Goal: Find specific page/section: Find specific page/section

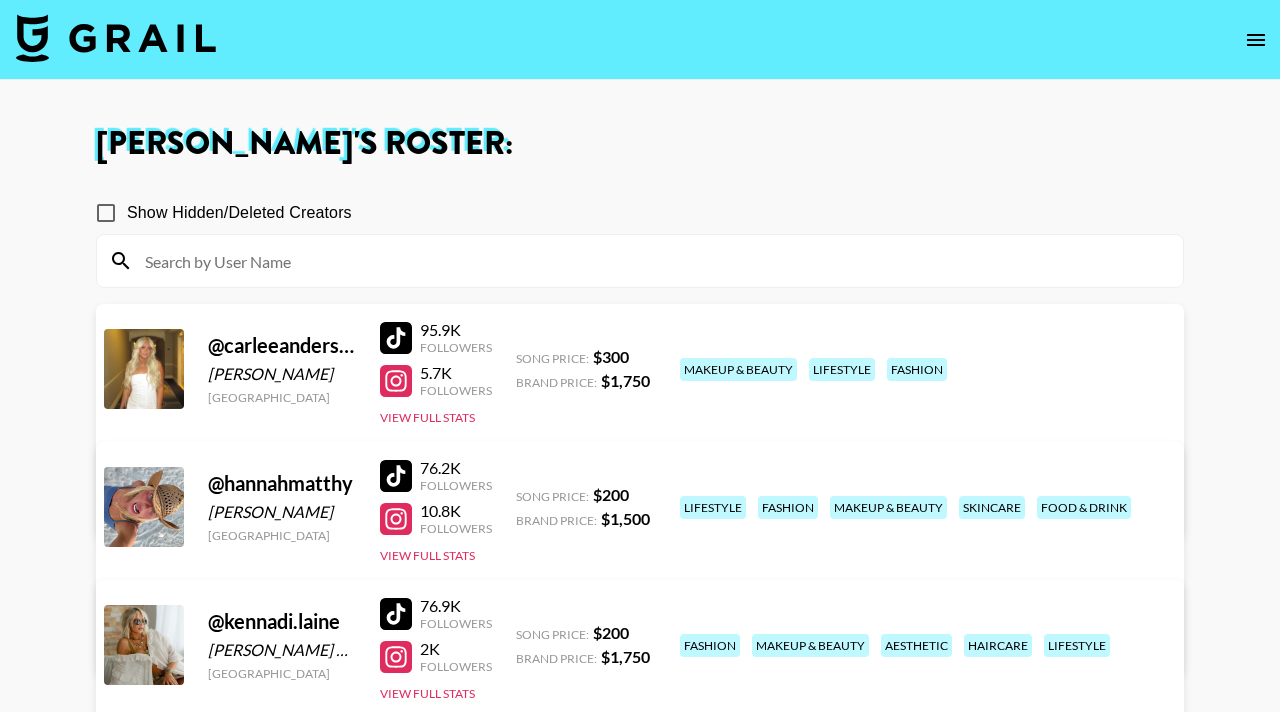
click at [1255, 34] on icon "open drawer" at bounding box center [1256, 40] width 18 height 12
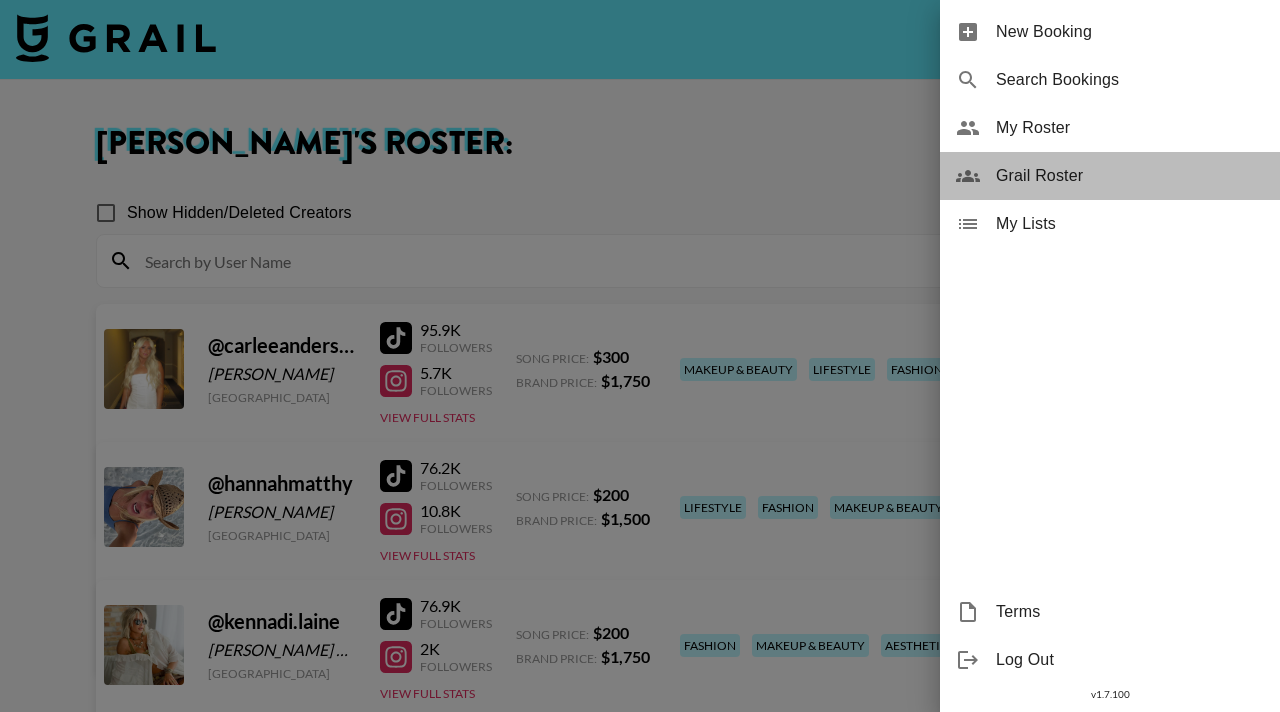
click at [1046, 173] on span "Grail Roster" at bounding box center [1130, 176] width 268 height 24
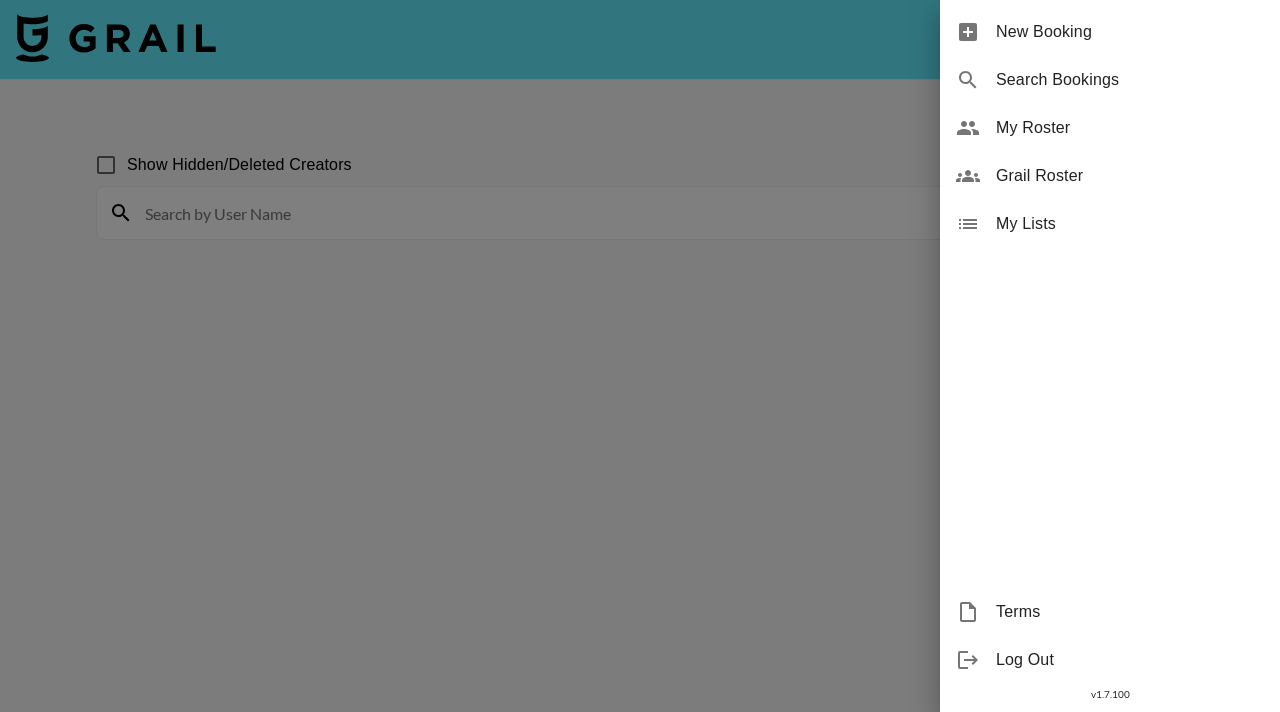
click at [327, 218] on div at bounding box center [640, 356] width 1280 height 712
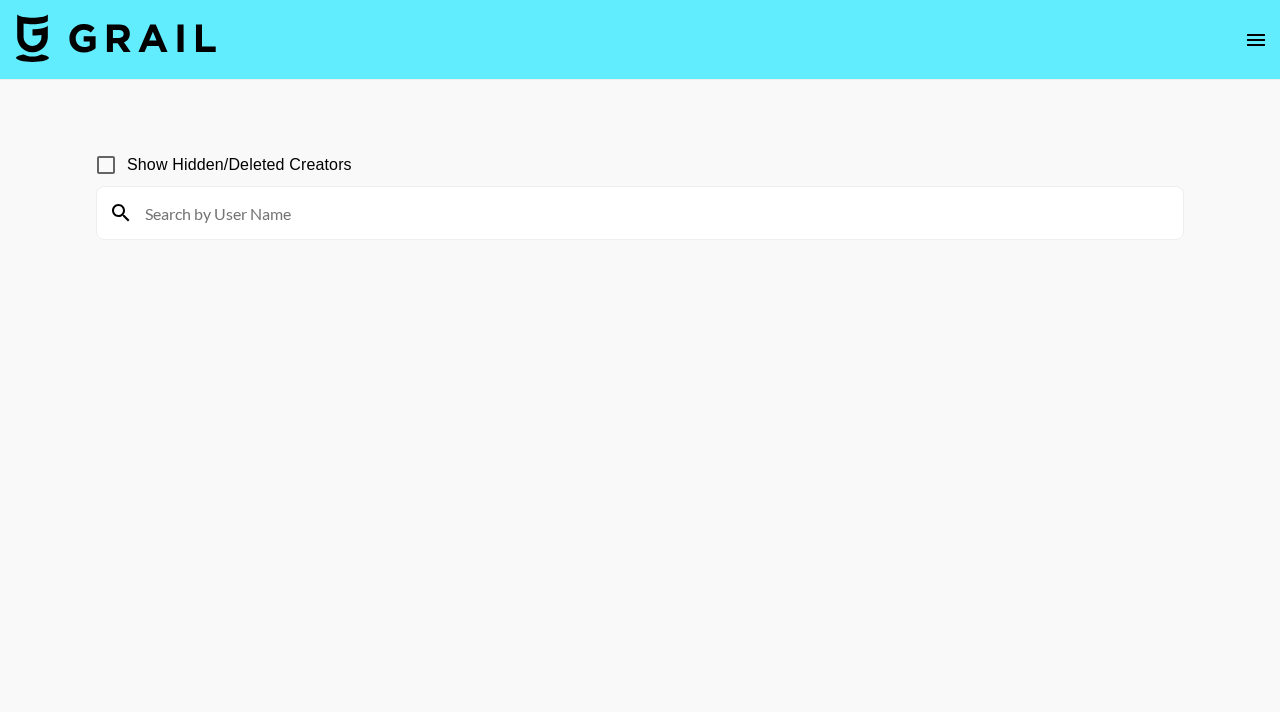
click at [280, 217] on input at bounding box center [652, 213] width 1038 height 32
type input "n"
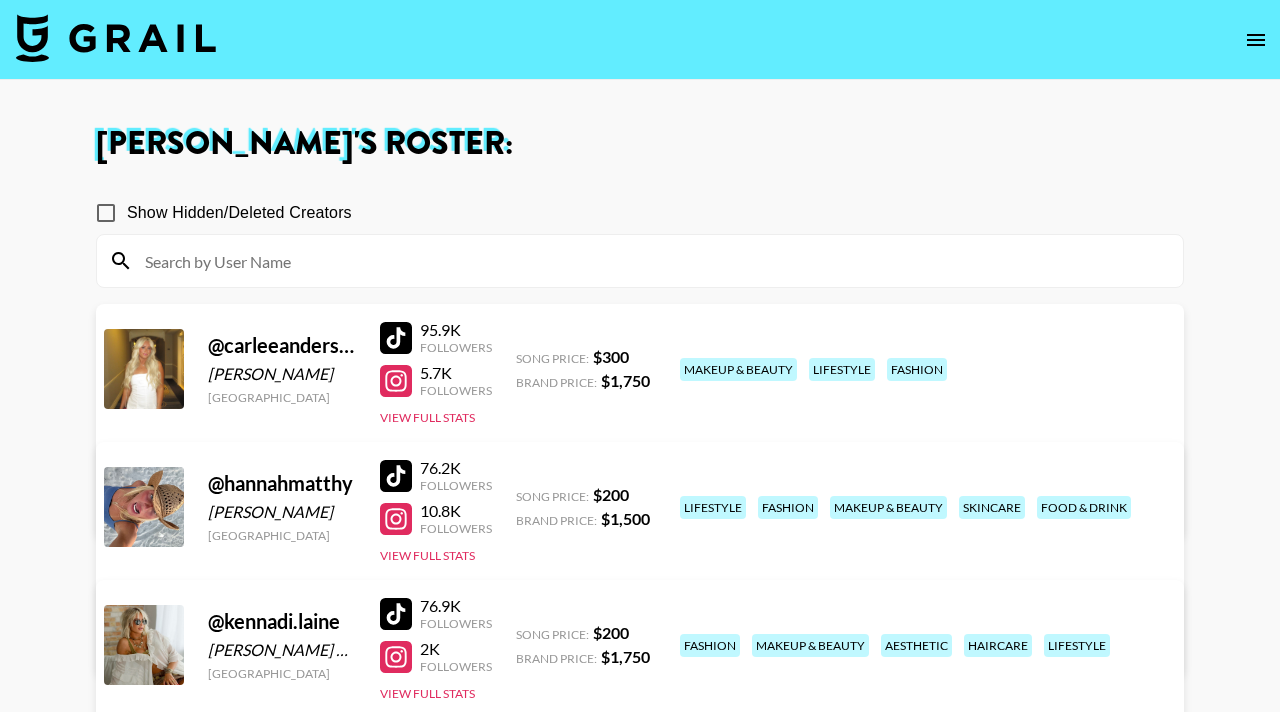
click at [1254, 38] on icon "open drawer" at bounding box center [1256, 40] width 24 height 24
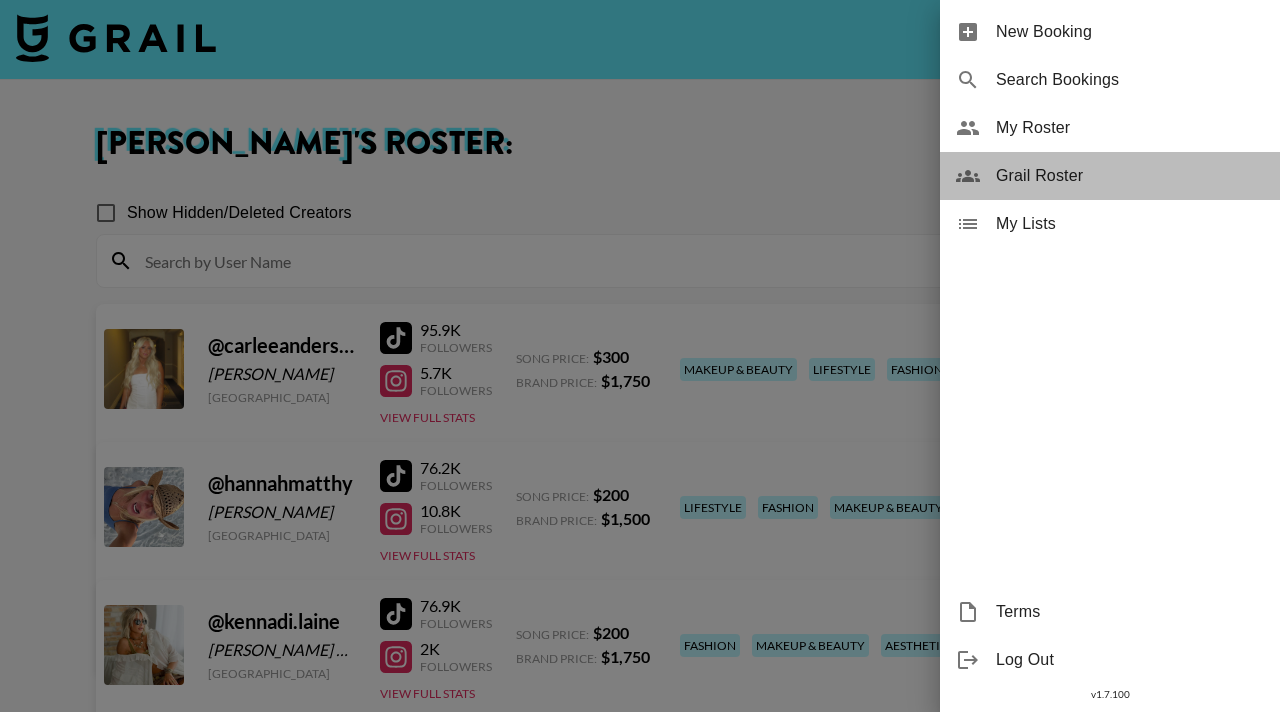
click at [1075, 174] on span "Grail Roster" at bounding box center [1130, 176] width 268 height 24
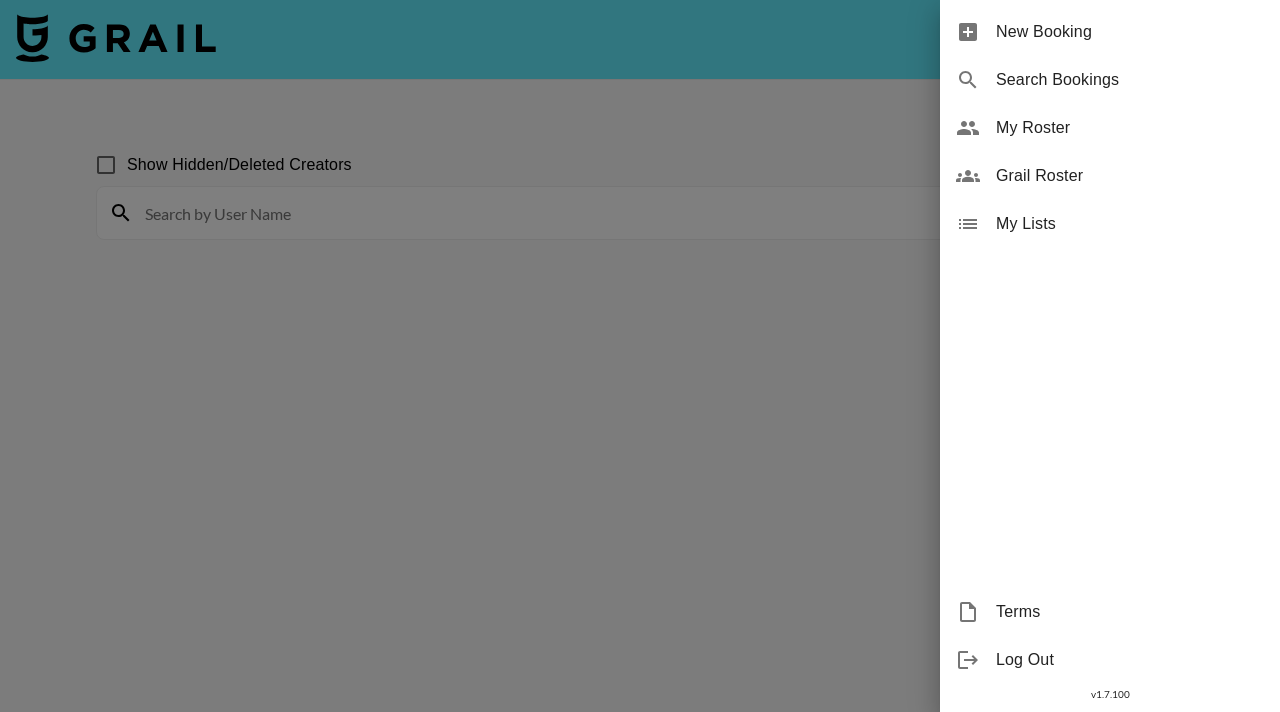
click at [1048, 174] on span "Grail Roster" at bounding box center [1130, 176] width 268 height 24
click at [468, 340] on div at bounding box center [640, 356] width 1280 height 712
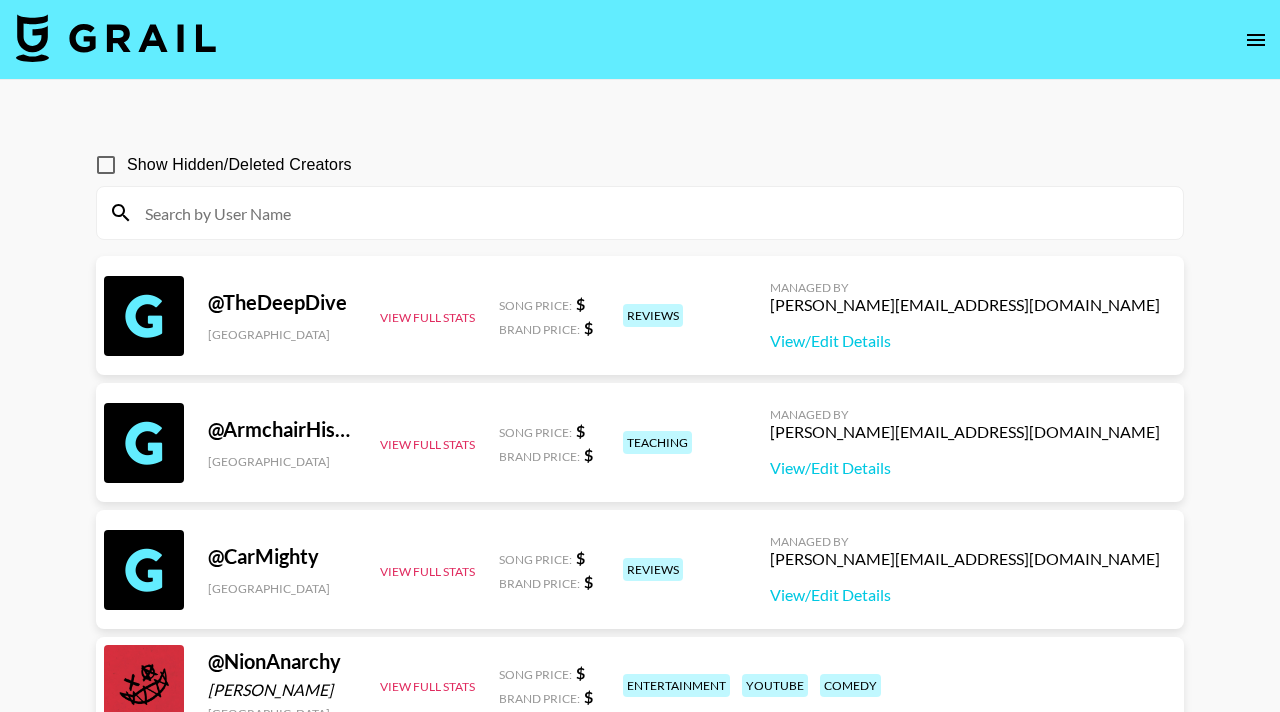
click at [603, 222] on input at bounding box center [652, 213] width 1038 height 32
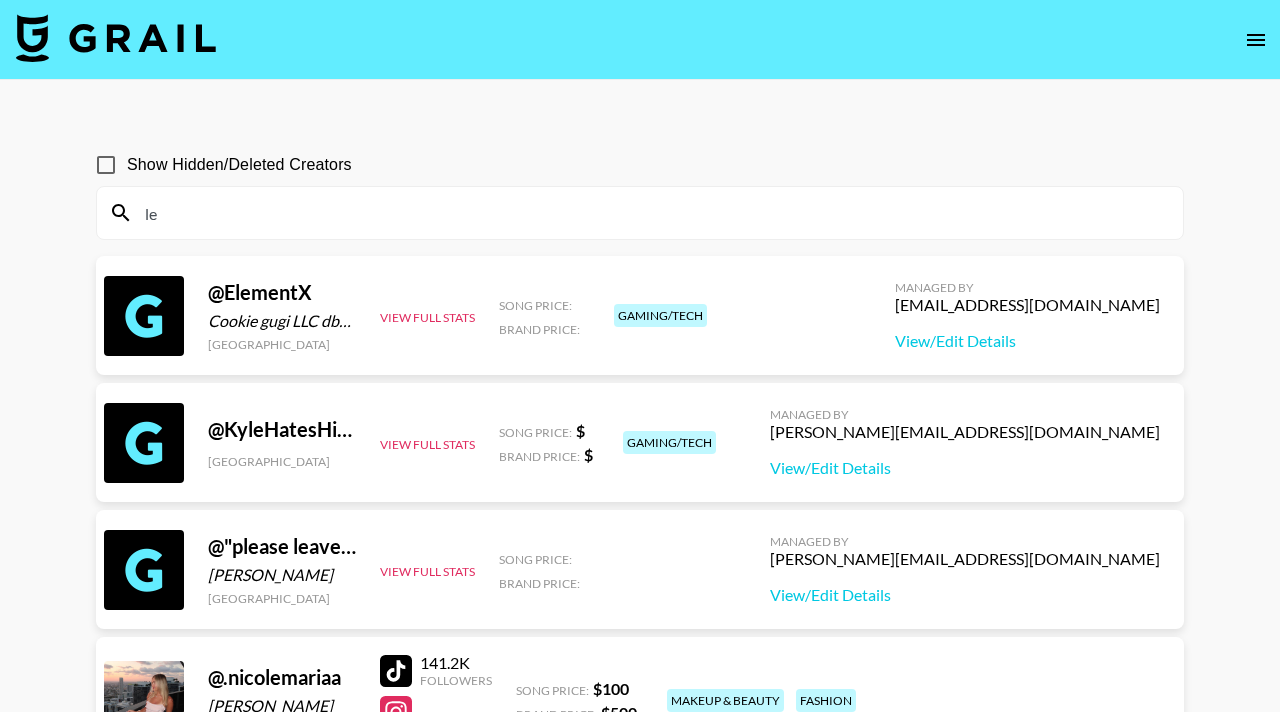
type input "l"
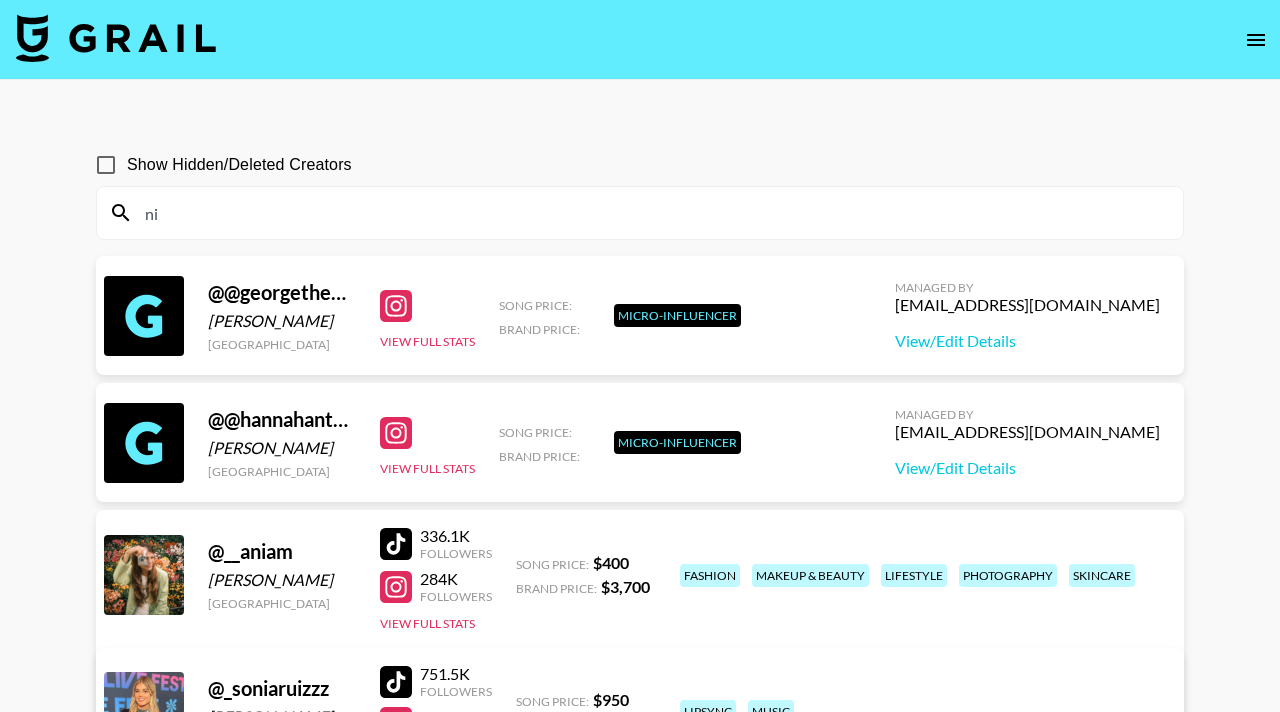
type input "n"
